Goal: Task Accomplishment & Management: Manage account settings

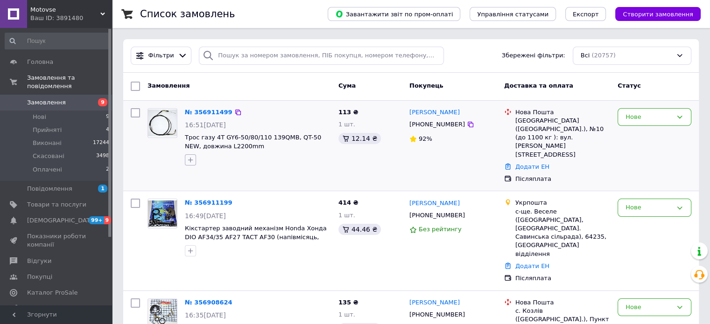
click at [192, 157] on icon "button" at bounding box center [190, 159] width 7 height 7
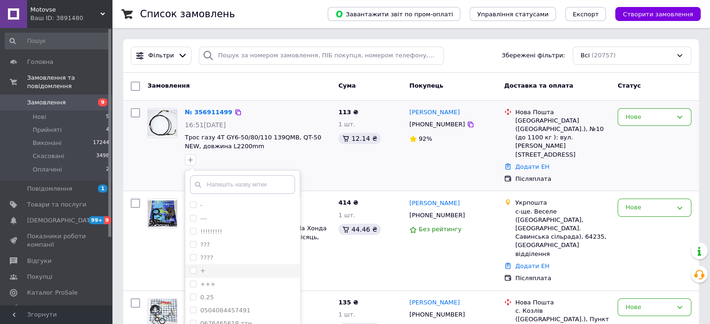
click at [232, 267] on div "+" at bounding box center [242, 271] width 105 height 8
checkbox input "true"
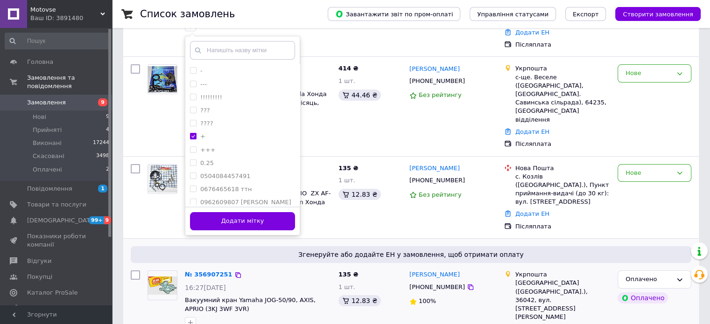
scroll to position [140, 0]
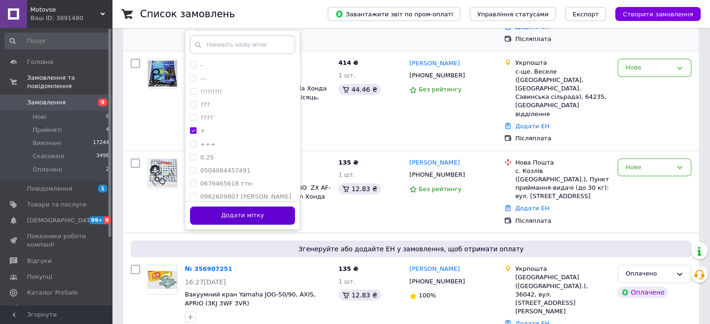
click at [274, 215] on button "Додати мітку" at bounding box center [242, 216] width 105 height 18
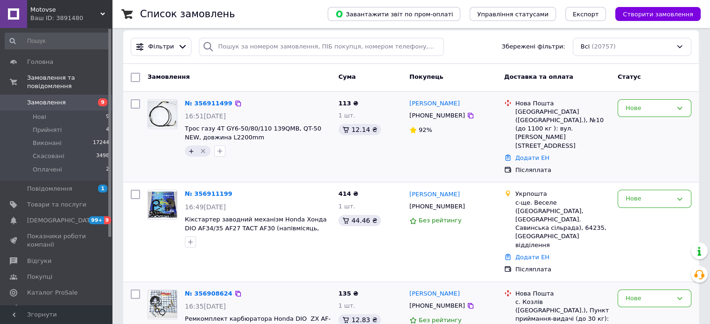
scroll to position [0, 0]
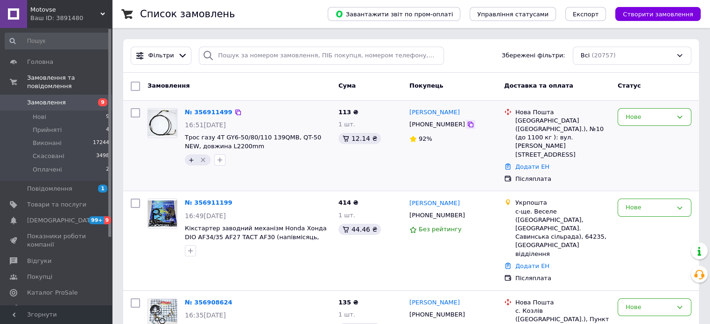
click at [467, 127] on icon at bounding box center [470, 124] width 7 height 7
click at [663, 111] on div "Нове" at bounding box center [654, 117] width 74 height 18
click at [655, 133] on li "Прийнято" at bounding box center [654, 136] width 73 height 17
click at [190, 247] on icon "button" at bounding box center [190, 250] width 7 height 7
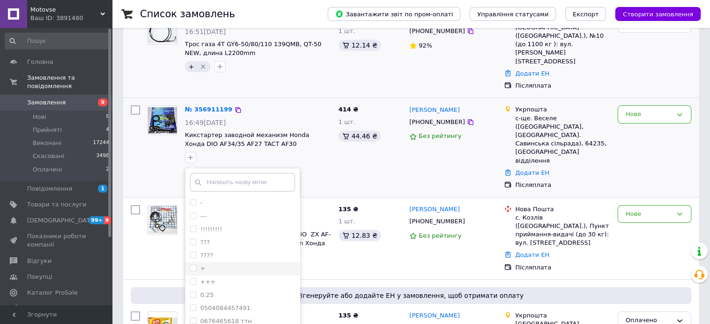
click at [233, 265] on div "+" at bounding box center [242, 269] width 105 height 8
checkbox input "true"
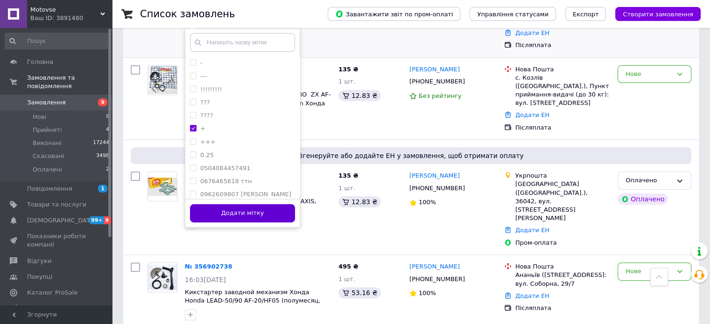
click at [256, 204] on button "Додати мітку" at bounding box center [242, 213] width 105 height 18
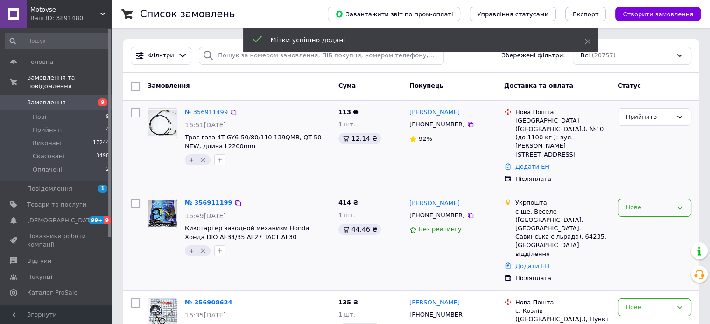
click at [638, 203] on div "Нове" at bounding box center [648, 208] width 47 height 10
click at [642, 219] on li "Прийнято" at bounding box center [654, 227] width 73 height 17
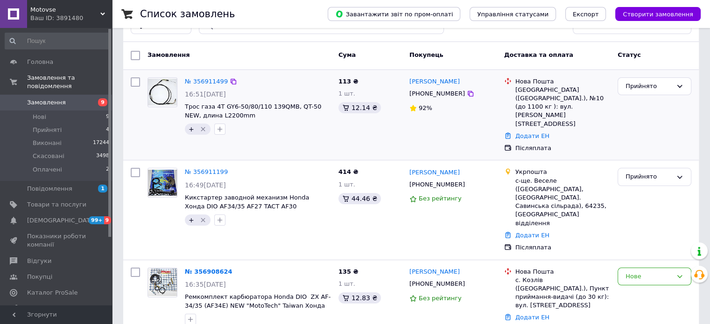
scroll to position [93, 0]
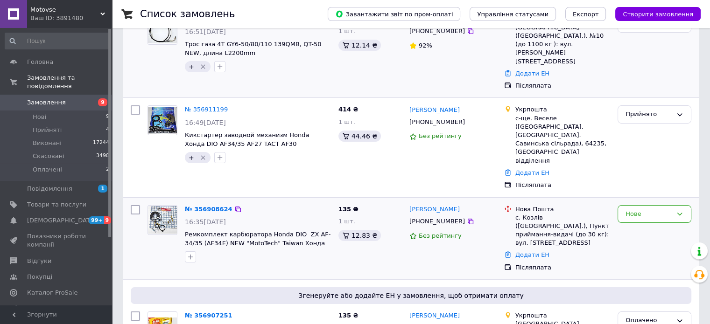
drag, startPoint x: 190, startPoint y: 222, endPoint x: 198, endPoint y: 227, distance: 9.1
click at [190, 253] on icon "button" at bounding box center [190, 256] width 7 height 7
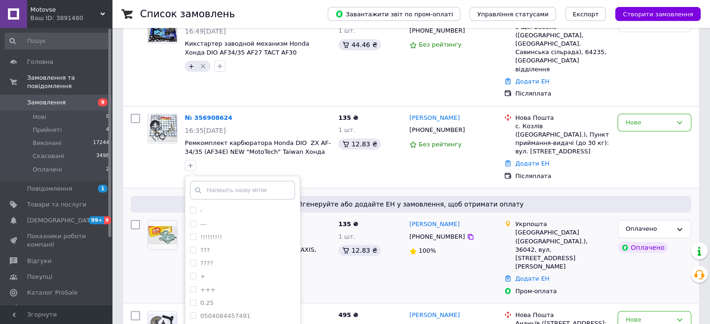
scroll to position [187, 0]
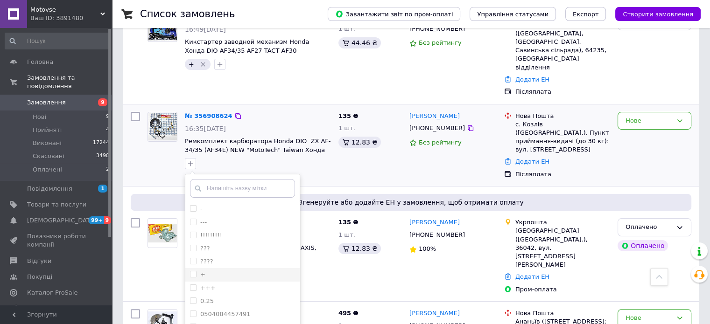
click at [227, 271] on div "+" at bounding box center [242, 275] width 105 height 8
checkbox input "true"
drag, startPoint x: 250, startPoint y: 323, endPoint x: 248, endPoint y: 317, distance: 6.1
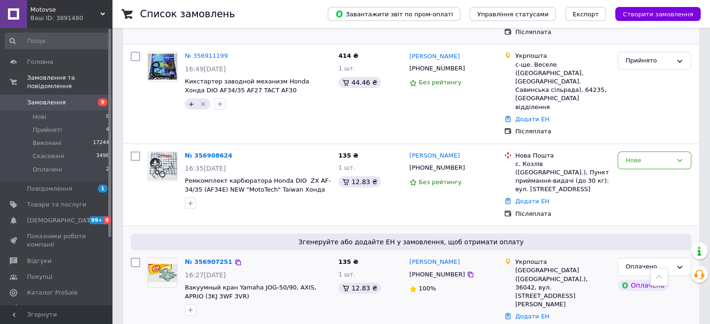
scroll to position [93, 0]
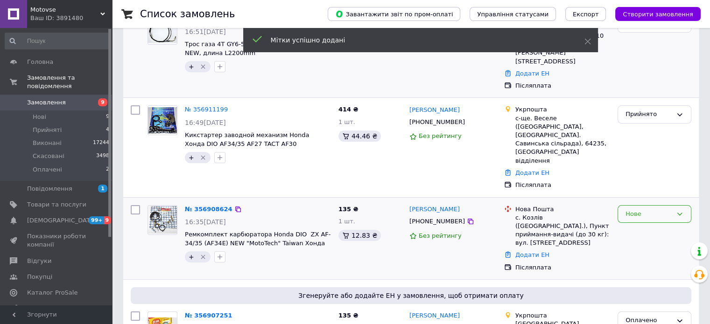
click at [668, 210] on div "Нове" at bounding box center [648, 215] width 47 height 10
click at [661, 225] on li "Прийнято" at bounding box center [654, 233] width 73 height 17
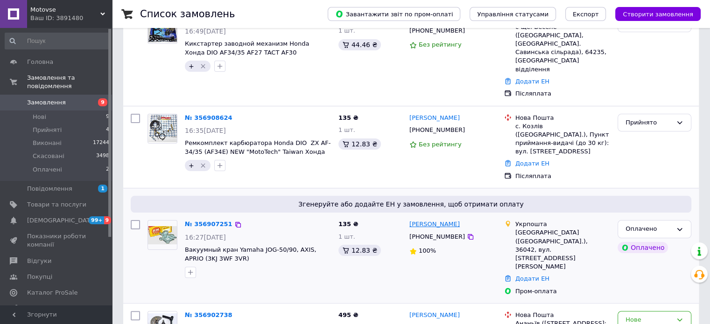
scroll to position [280, 0]
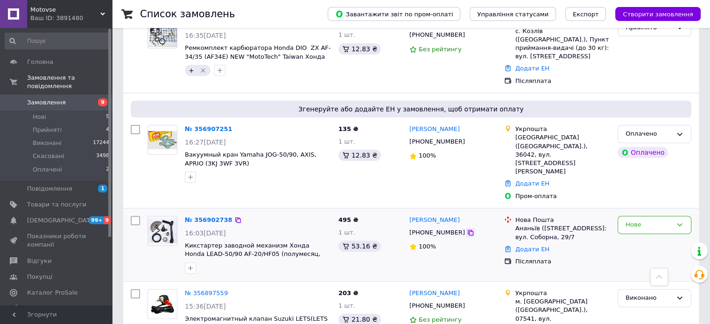
click at [467, 229] on icon at bounding box center [470, 232] width 7 height 7
click at [195, 263] on button "button" at bounding box center [190, 268] width 11 height 11
type input "на старому"
click at [239, 323] on label "заказ на старому" at bounding box center [228, 326] width 56 height 7
checkbox input "true"
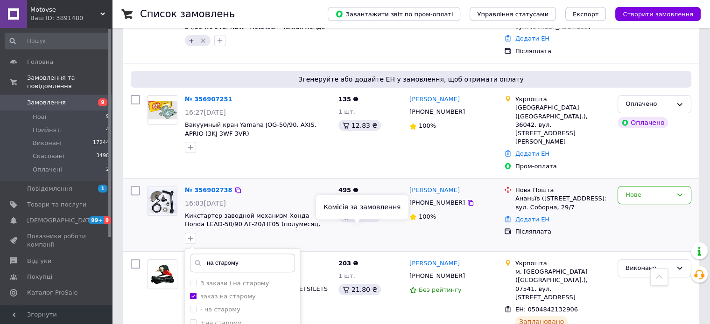
scroll to position [420, 0]
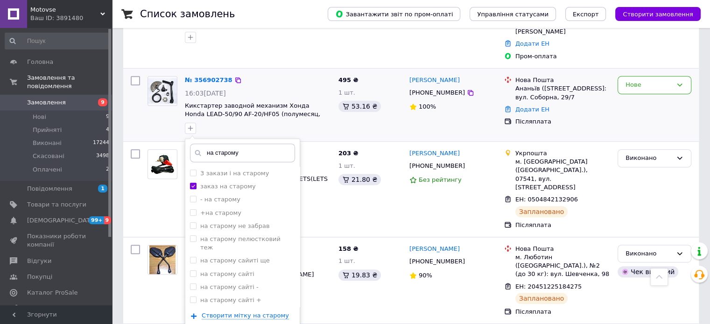
drag, startPoint x: 258, startPoint y: 279, endPoint x: 263, endPoint y: 278, distance: 5.2
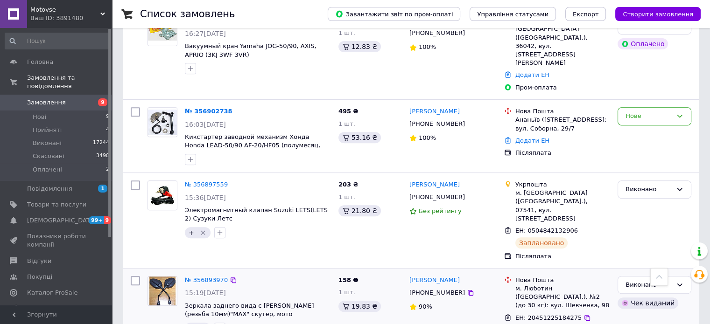
scroll to position [327, 0]
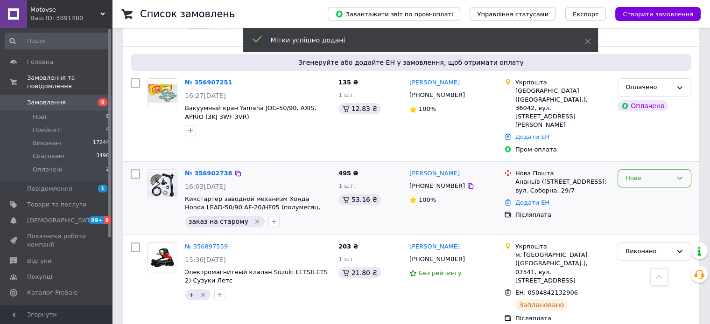
click at [630, 169] on div "Нове" at bounding box center [654, 178] width 74 height 18
click at [637, 189] on li "Прийнято" at bounding box center [654, 197] width 73 height 17
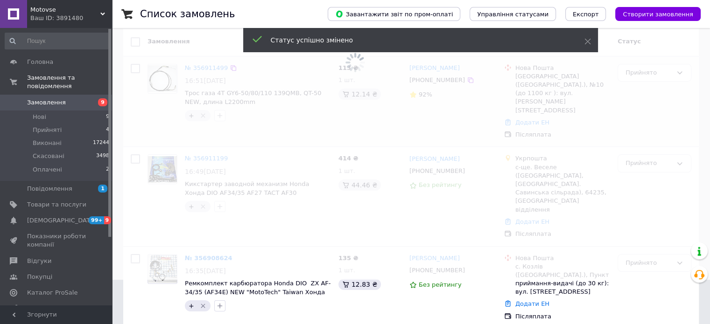
scroll to position [0, 0]
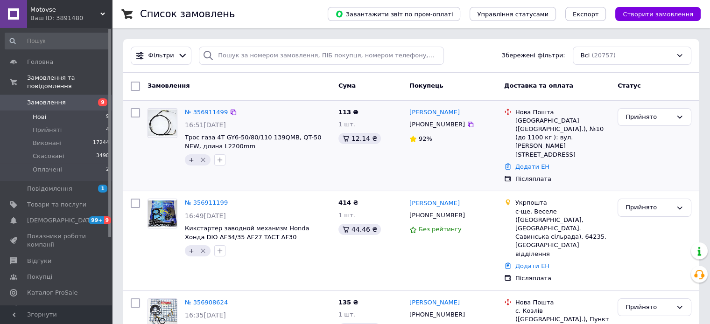
click at [78, 111] on li "Нові 9" at bounding box center [57, 117] width 115 height 13
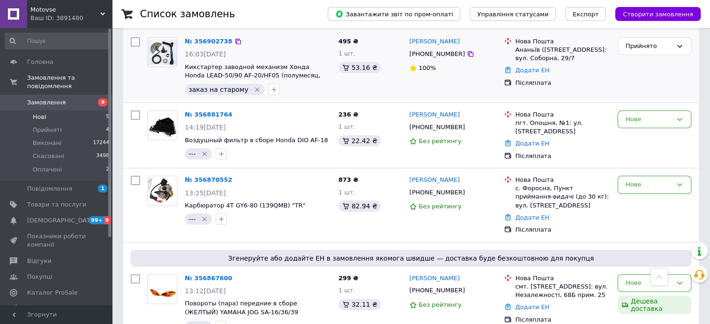
scroll to position [351, 0]
